Goal: Task Accomplishment & Management: Manage account settings

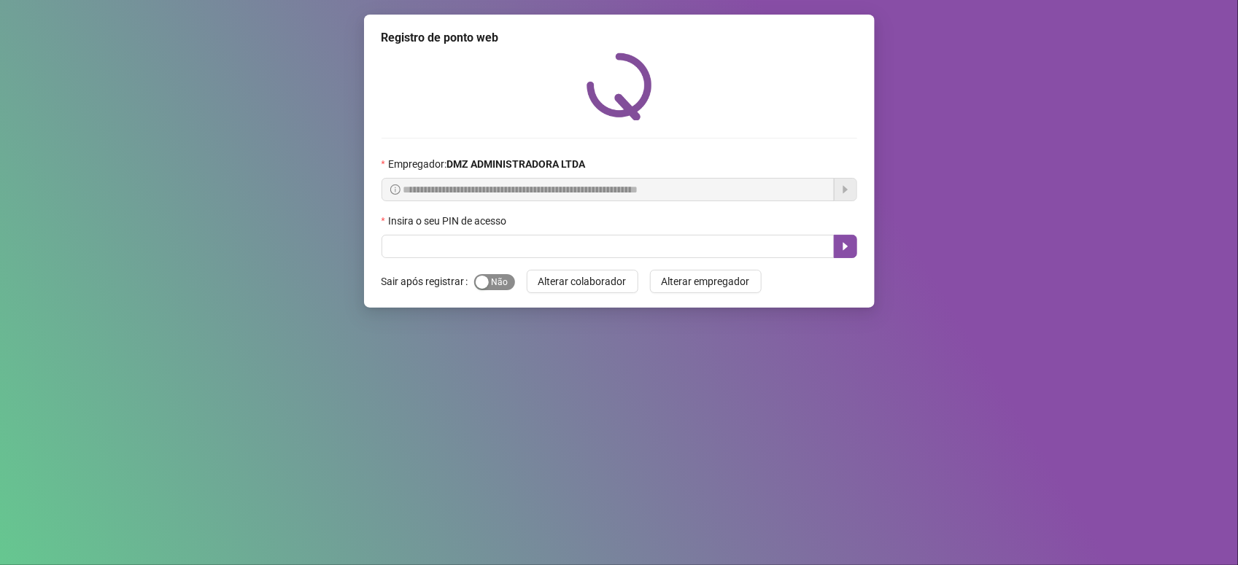
click at [487, 282] on button "Sim Não" at bounding box center [494, 282] width 41 height 16
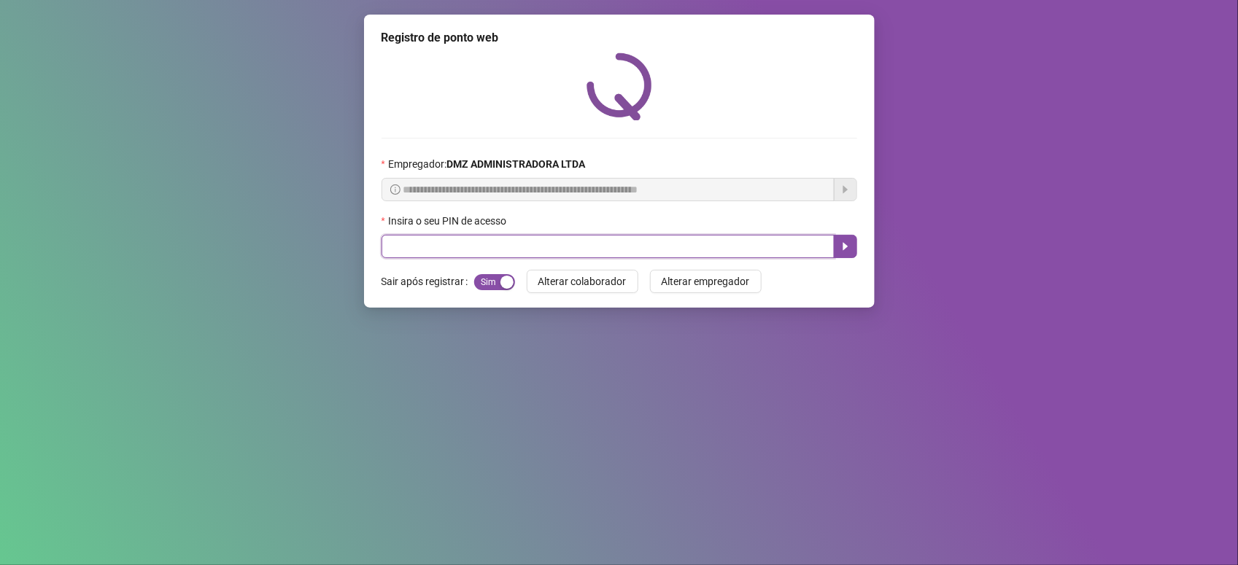
click at [475, 237] on input "text" at bounding box center [607, 246] width 453 height 23
type input "*****"
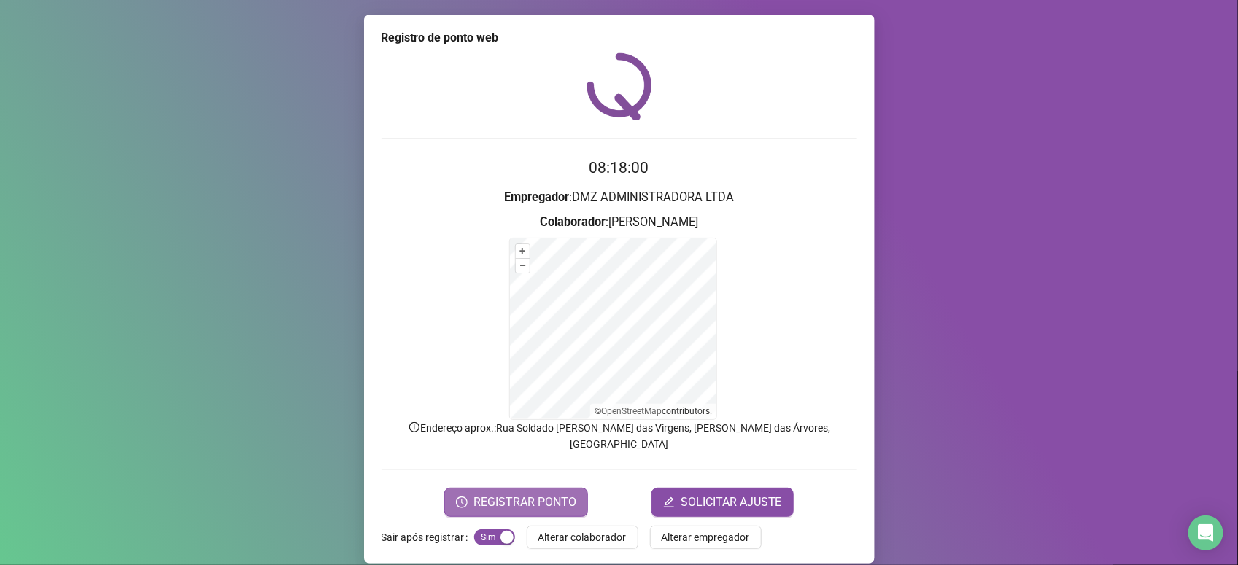
click at [538, 494] on span "REGISTRAR PONTO" at bounding box center [524, 503] width 103 height 18
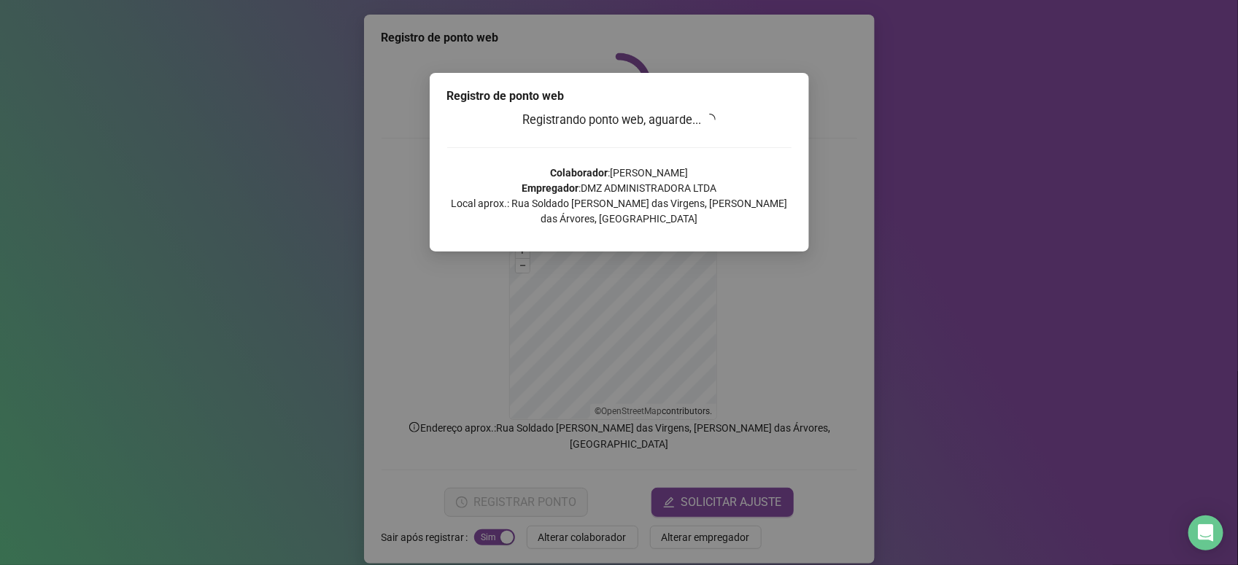
click at [632, 181] on p "Colaborador : [PERSON_NAME] Empregador : DMZ ADMINISTRADORA LTDA Local aprox.: …" at bounding box center [619, 196] width 344 height 61
click at [1040, 154] on div "Registro de ponto web Registrando ponto web, aguarde... Colaborador : [PERSON_N…" at bounding box center [619, 282] width 1238 height 565
click at [930, 64] on div "Registro de ponto web Registrando ponto web, aguarde... Colaborador : [PERSON_N…" at bounding box center [619, 282] width 1238 height 565
click at [954, 298] on div "Registro de ponto web Registrando ponto web, aguarde... Colaborador : [PERSON_N…" at bounding box center [619, 282] width 1238 height 565
click at [427, 377] on div "Registro de ponto web Registrando ponto web, aguarde... Colaborador : [PERSON_N…" at bounding box center [619, 282] width 1238 height 565
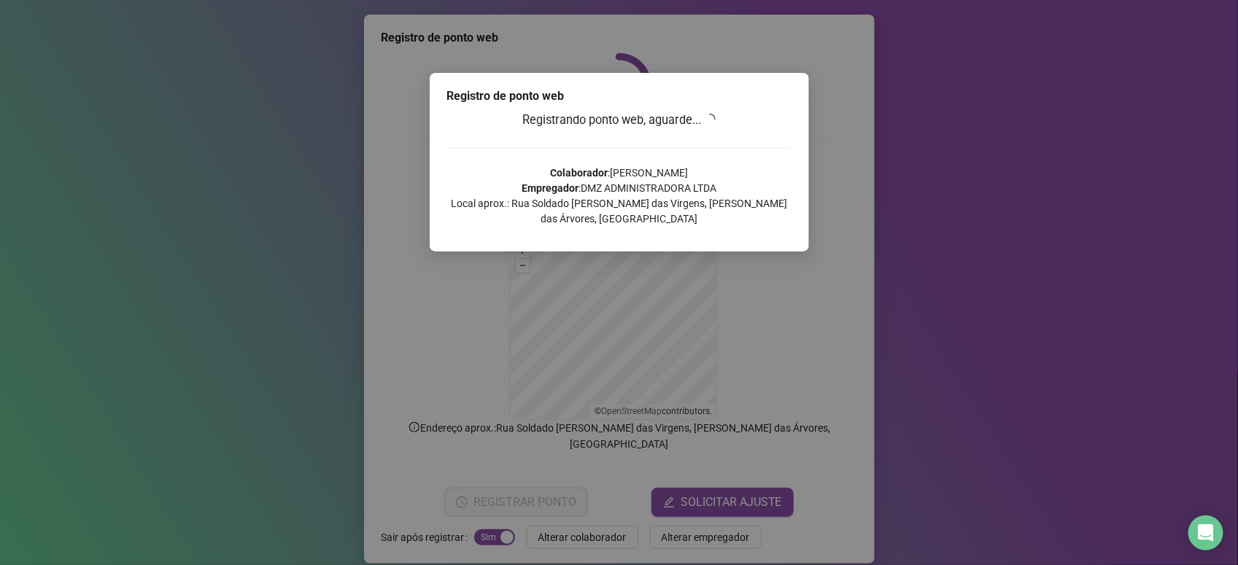
click at [407, 166] on div "Registro de ponto web Registrando ponto web, aguarde... Colaborador : [PERSON_N…" at bounding box center [619, 282] width 1238 height 565
click at [343, 304] on div "Registro de ponto web Registrando ponto web, aguarde... Colaborador : [PERSON_N…" at bounding box center [619, 282] width 1238 height 565
drag, startPoint x: 866, startPoint y: 294, endPoint x: 893, endPoint y: 263, distance: 41.3
click at [866, 294] on div "Registro de ponto web Registrando ponto web, aguarde... Colaborador : [PERSON_N…" at bounding box center [619, 282] width 1238 height 565
click at [983, 173] on div "Registro de ponto web Registrando ponto web, aguarde... Colaborador : [PERSON_N…" at bounding box center [619, 282] width 1238 height 565
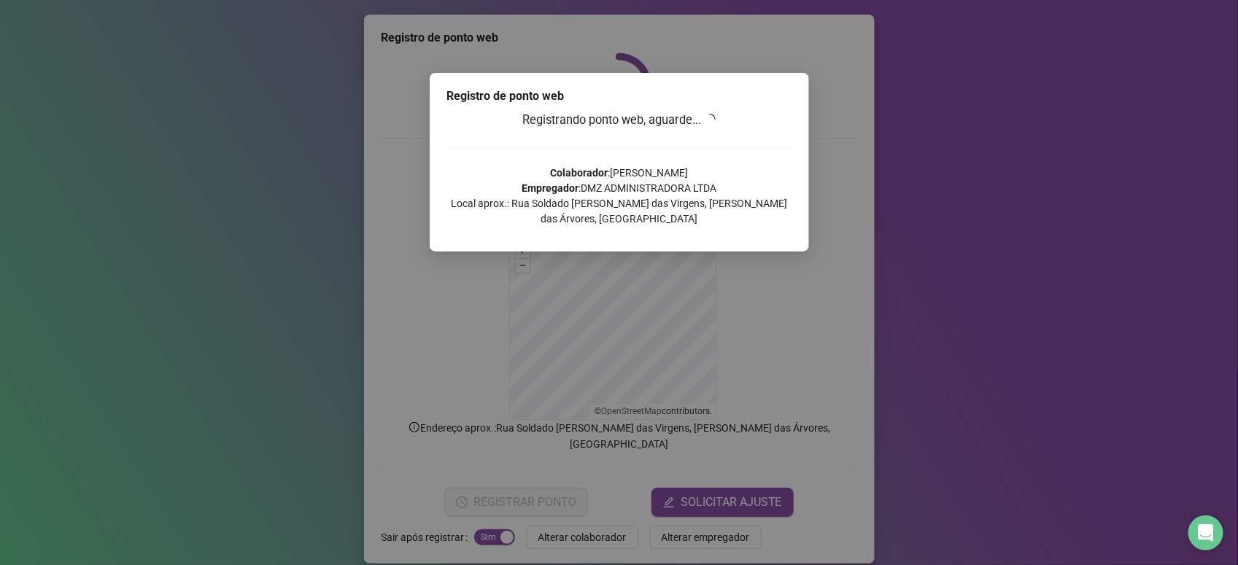
click at [778, 112] on h3 "Registrando ponto web, aguarde..." at bounding box center [619, 120] width 344 height 19
click at [1109, 50] on div "Registro de ponto web Registrando ponto web, aguarde... Colaborador : [PERSON_N…" at bounding box center [619, 282] width 1238 height 565
click at [637, 190] on p "Colaborador : [PERSON_NAME] Empregador : DMZ ADMINISTRADORA LTDA Local aprox.: …" at bounding box center [619, 196] width 344 height 61
click at [650, 261] on div "Registro de ponto web Registrando ponto web, aguarde... Colaborador : [PERSON_N…" at bounding box center [619, 282] width 1238 height 565
click at [830, 252] on div "Registro de ponto web Registrando ponto web, aguarde... Colaborador : [PERSON_N…" at bounding box center [619, 282] width 1238 height 565
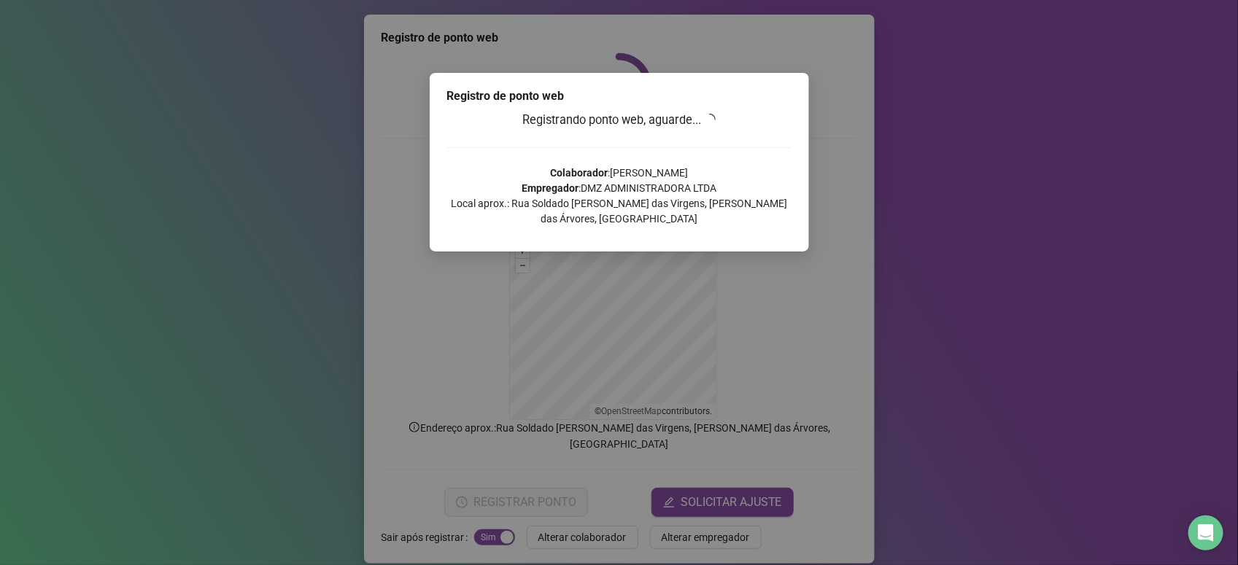
click at [661, 108] on div "Registro de ponto web Registrando ponto web, aguarde... Colaborador : [PERSON_N…" at bounding box center [619, 162] width 379 height 179
click at [486, 46] on div "Registro de ponto web Registrando ponto web, aguarde... Colaborador : [PERSON_N…" at bounding box center [619, 282] width 1238 height 565
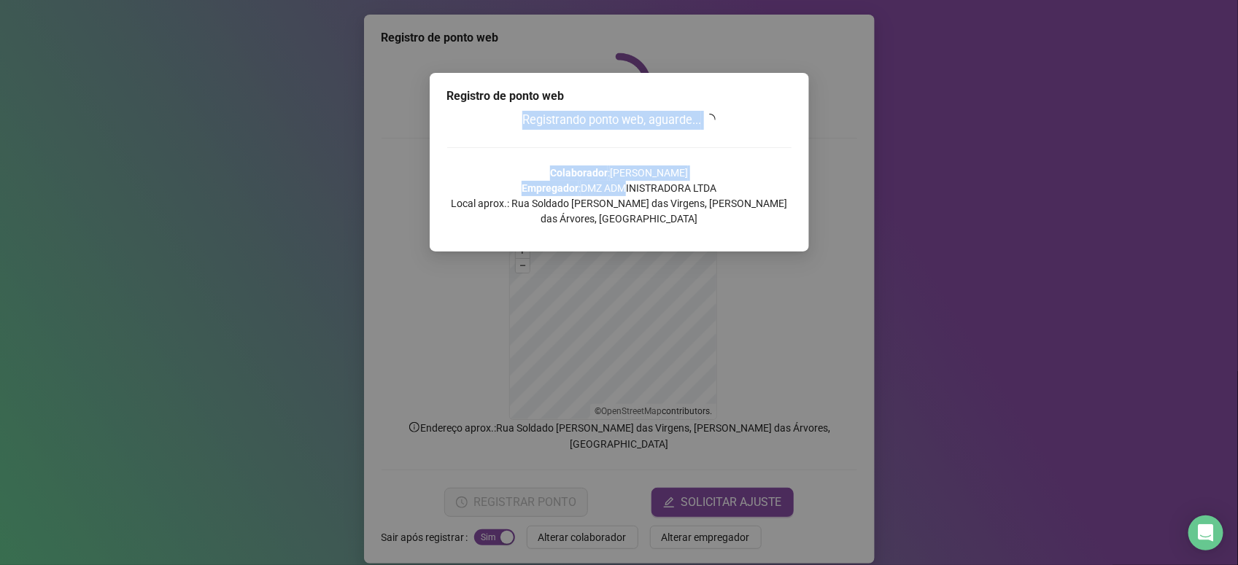
drag, startPoint x: 610, startPoint y: 89, endPoint x: 624, endPoint y: 174, distance: 85.8
click at [624, 174] on div "Registro de ponto web Registrando ponto web, aguarde... Colaborador : [PERSON_N…" at bounding box center [619, 162] width 379 height 179
drag, startPoint x: 624, startPoint y: 174, endPoint x: 603, endPoint y: 91, distance: 85.1
click at [603, 91] on div "Registro de ponto web" at bounding box center [619, 97] width 344 height 18
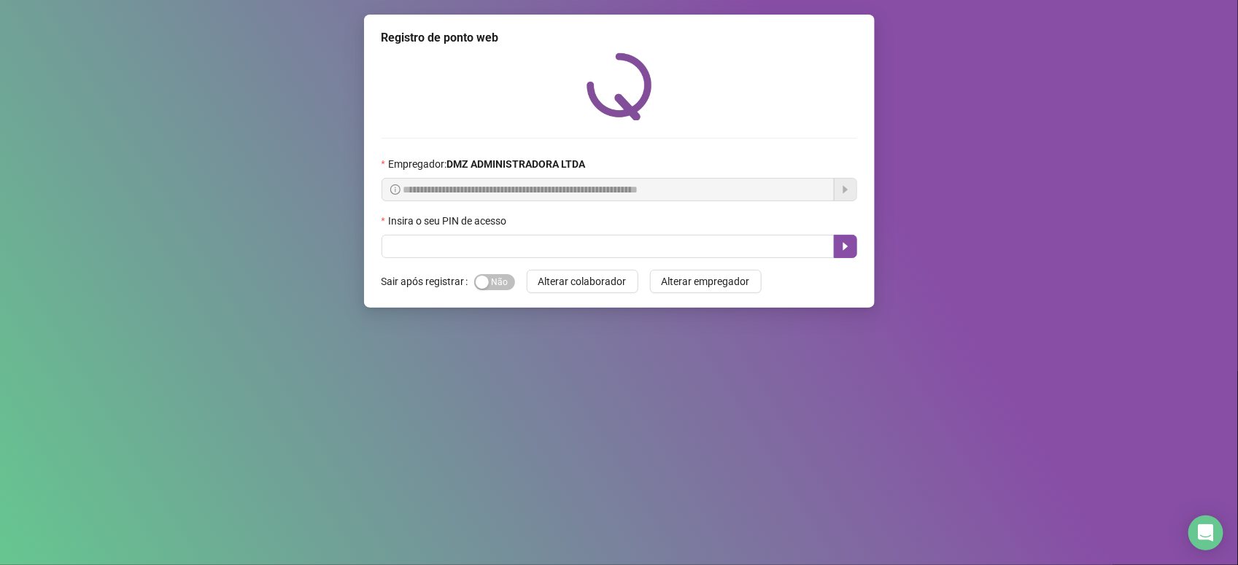
drag, startPoint x: 486, startPoint y: 279, endPoint x: 487, endPoint y: 268, distance: 10.3
click at [487, 278] on button "Sim Não" at bounding box center [494, 282] width 41 height 16
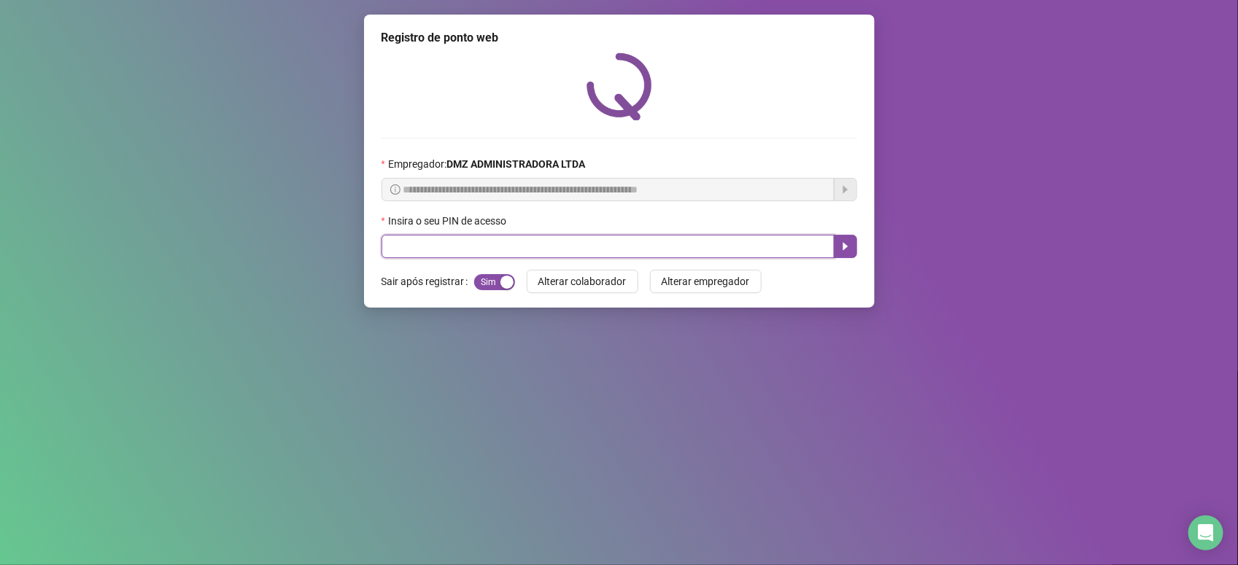
click at [485, 256] on input "text" at bounding box center [607, 246] width 453 height 23
type input "*****"
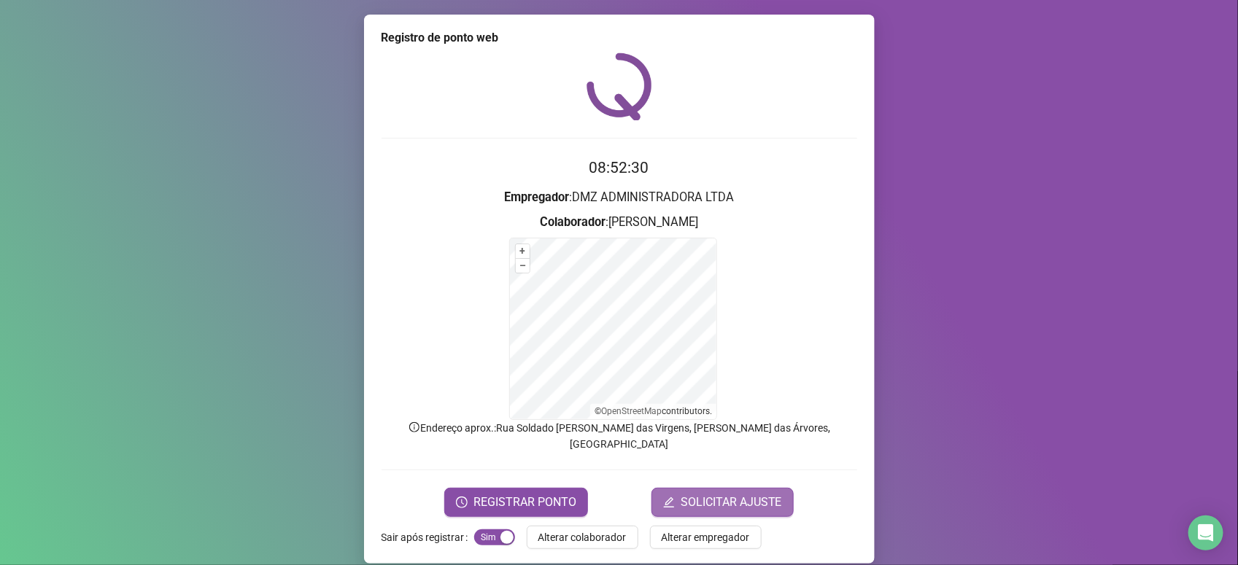
click at [698, 494] on span "SOLICITAR AJUSTE" at bounding box center [730, 503] width 101 height 18
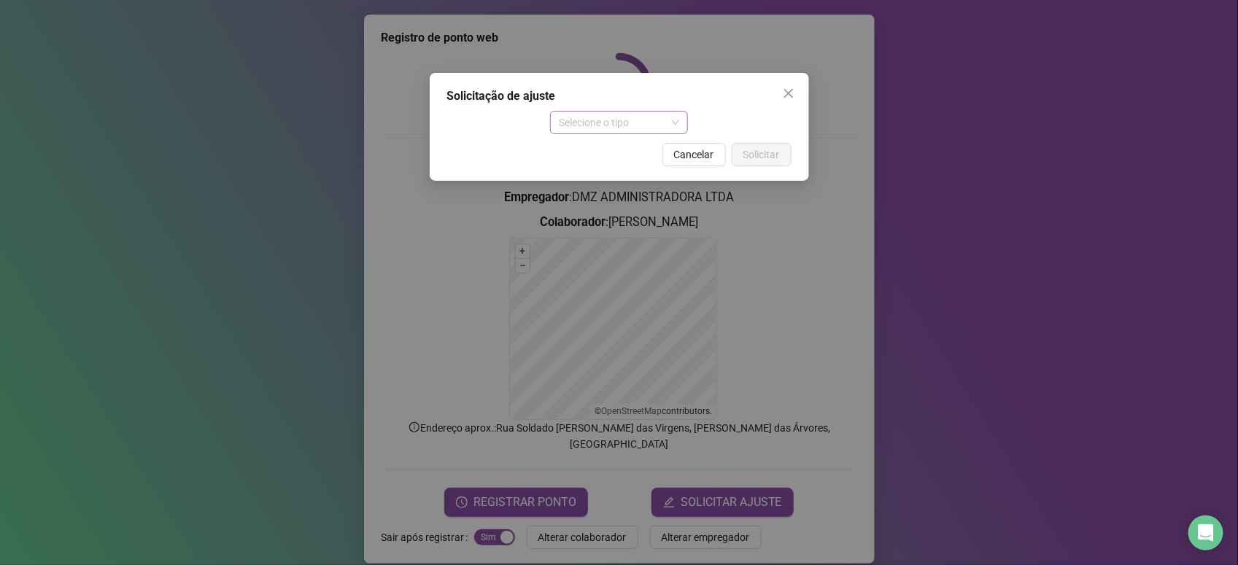
click at [595, 124] on span "Selecione o tipo" at bounding box center [619, 123] width 120 height 22
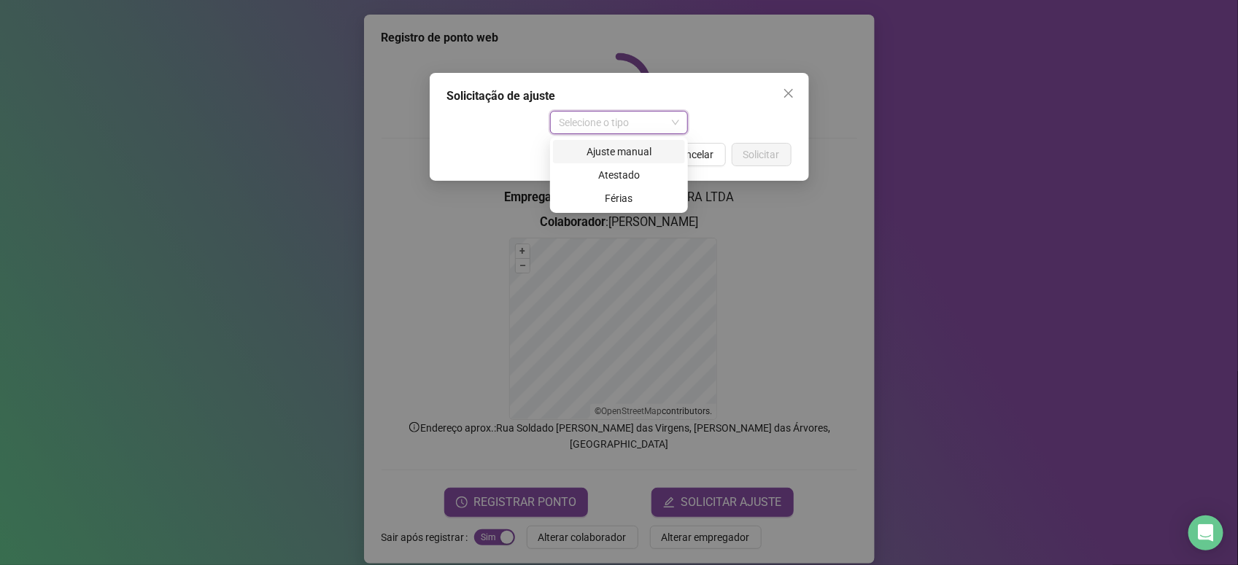
click at [631, 150] on div "Ajuste manual" at bounding box center [619, 152] width 115 height 16
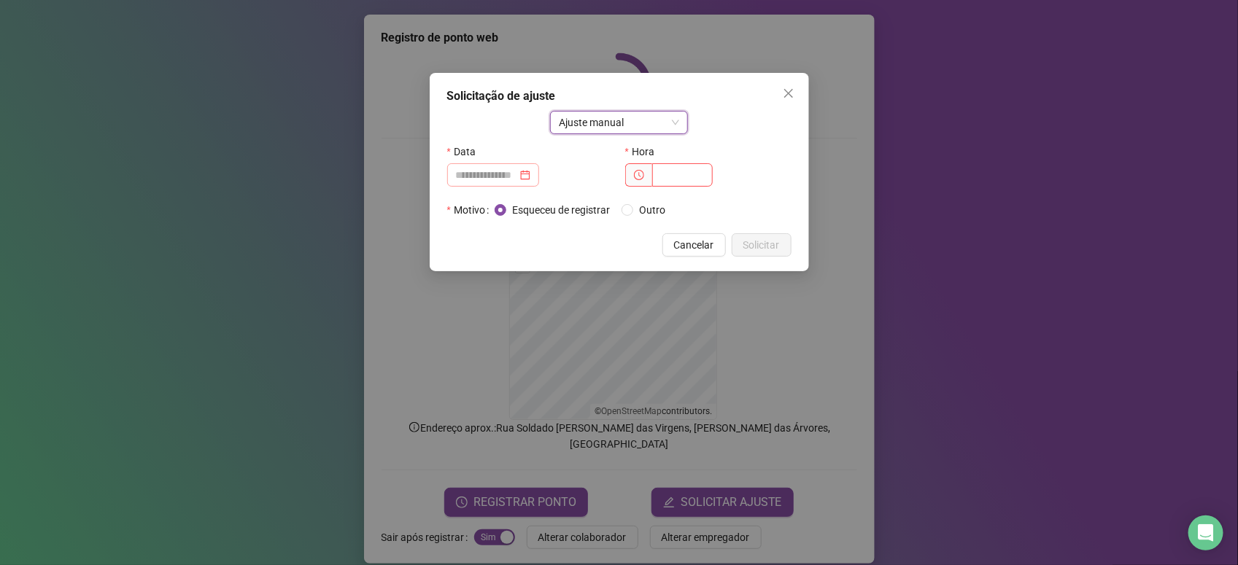
click at [530, 176] on div at bounding box center [493, 175] width 74 height 16
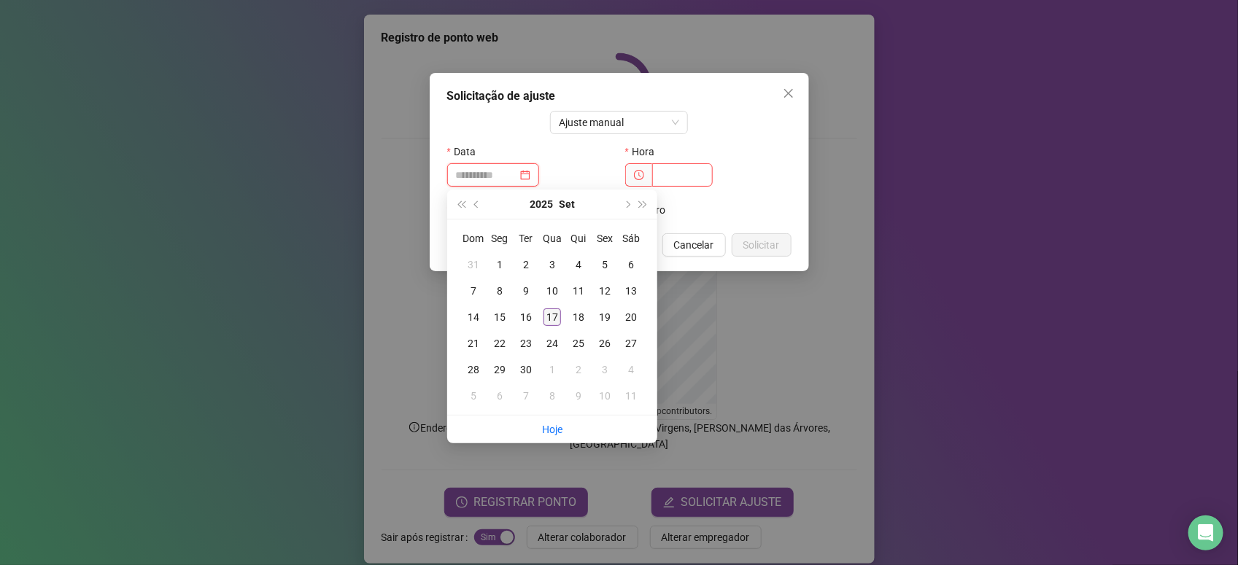
type input "**********"
click at [554, 316] on div "17" at bounding box center [552, 317] width 18 height 18
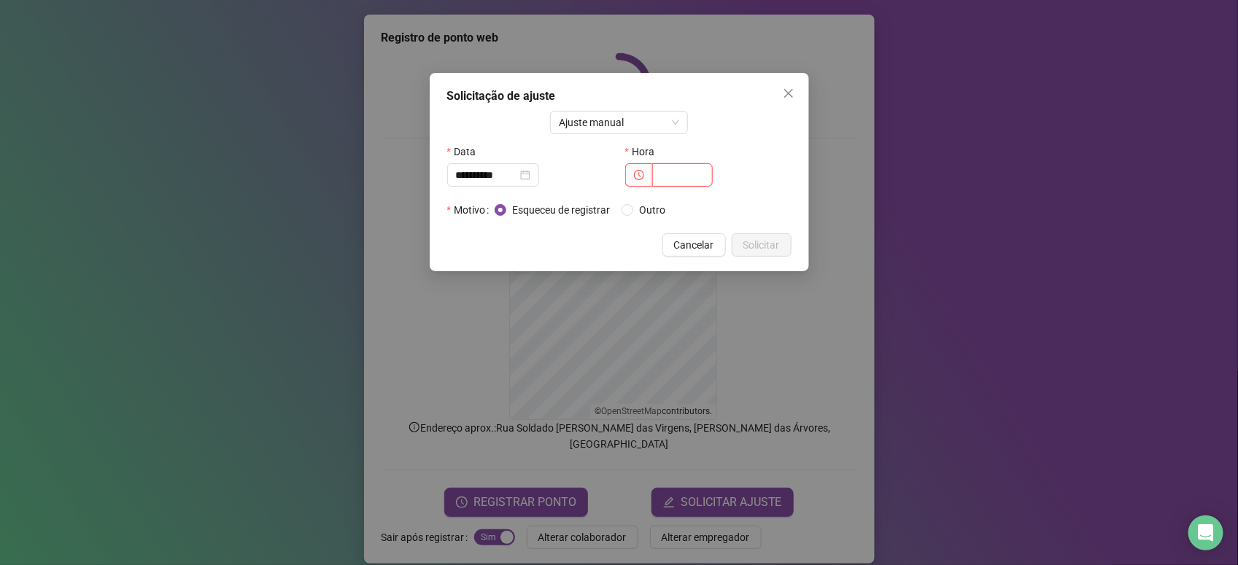
click at [672, 176] on input "text" at bounding box center [682, 174] width 61 height 23
type input "*****"
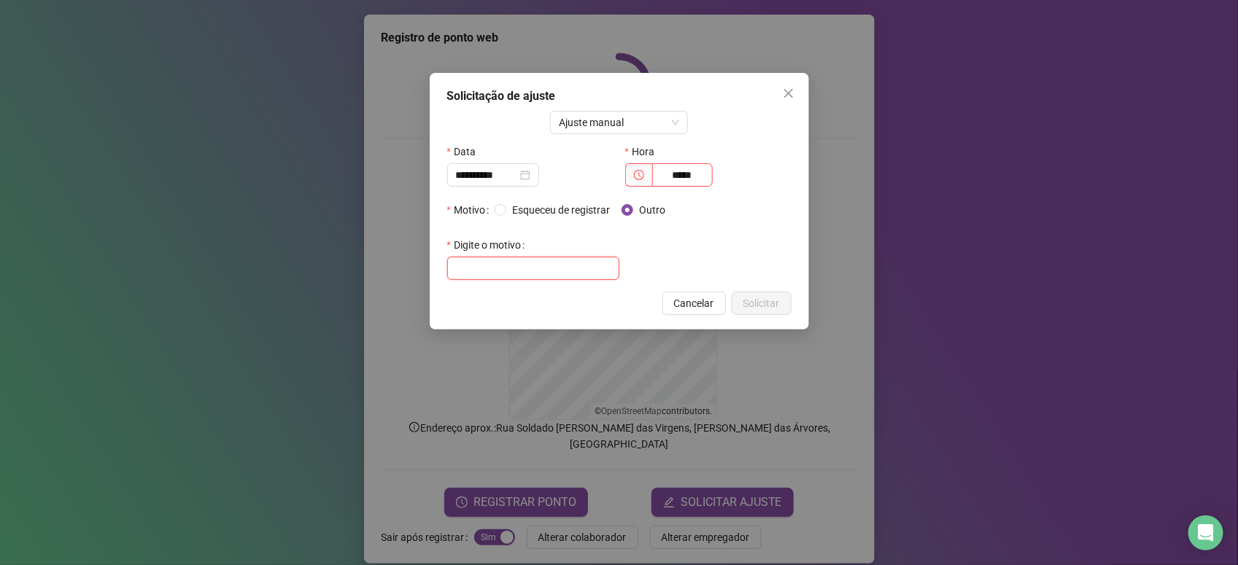
click at [596, 272] on input "text" at bounding box center [533, 268] width 172 height 23
type input "**********"
click at [750, 301] on span "Solicitar" at bounding box center [761, 303] width 36 height 16
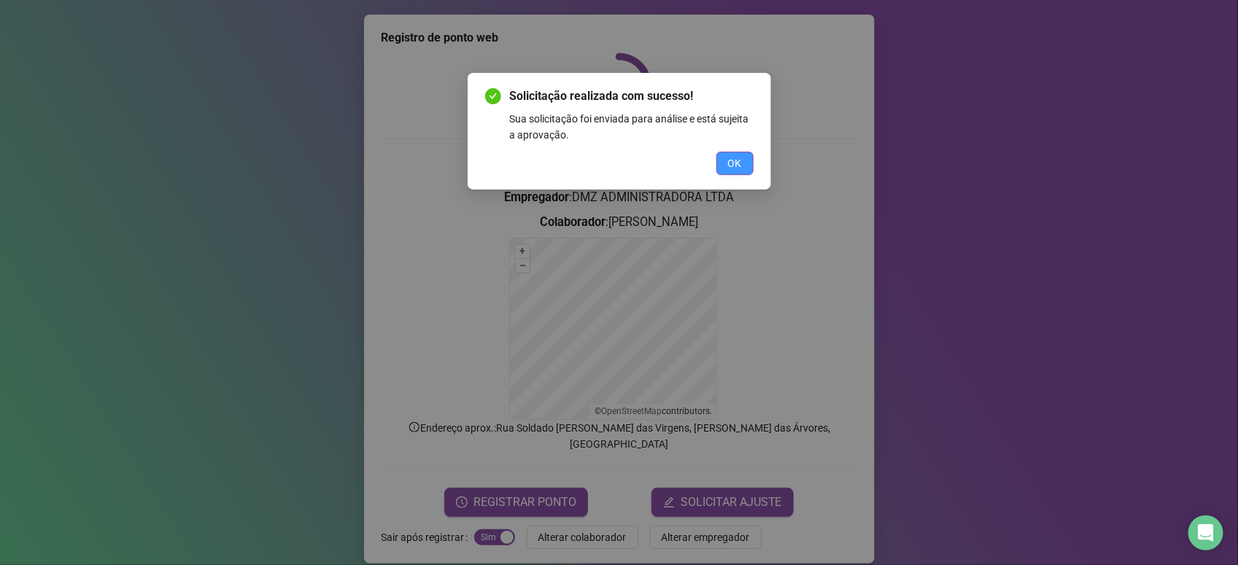
click at [729, 163] on span "OK" at bounding box center [735, 163] width 14 height 16
